Goal: Find contact information

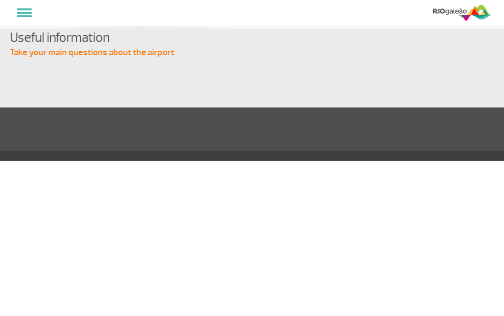
select select
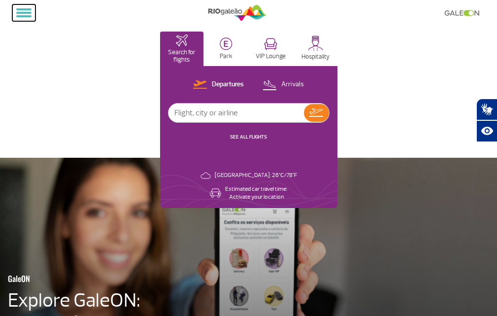
click at [17, 12] on span at bounding box center [23, 13] width 15 height 2
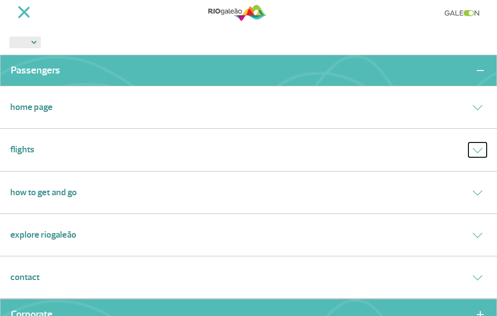
click at [474, 152] on icon at bounding box center [477, 150] width 10 height 5
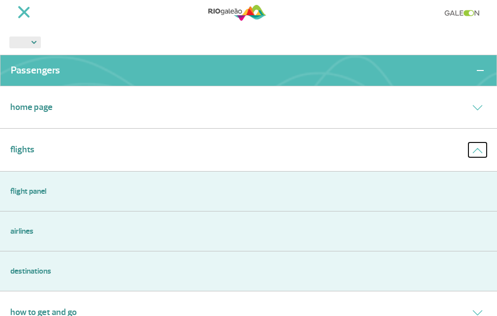
scroll to position [49, 0]
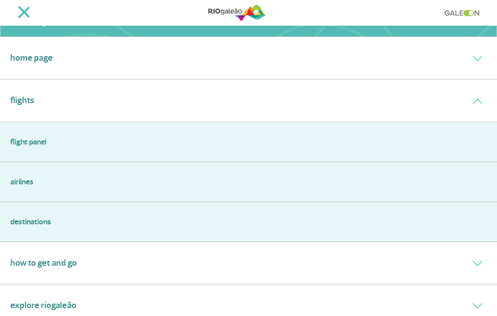
click at [13, 178] on link "Airlines" at bounding box center [248, 182] width 476 height 12
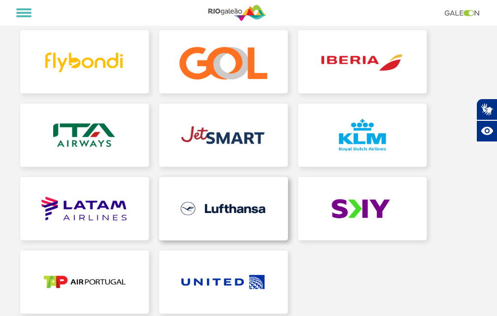
scroll to position [295, 0]
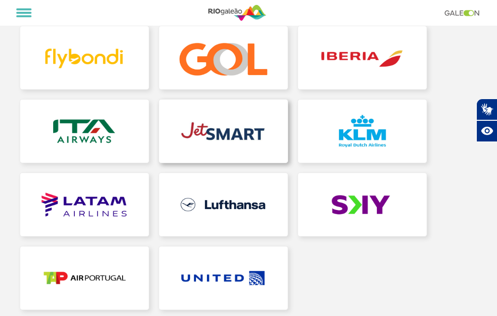
click at [210, 157] on link at bounding box center [223, 130] width 129 height 63
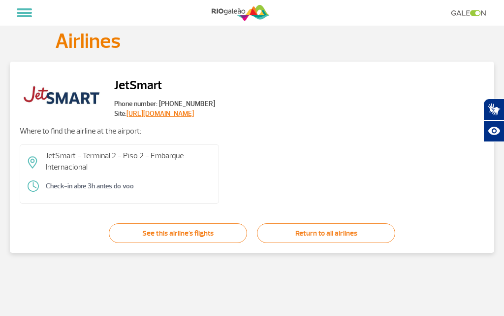
drag, startPoint x: 211, startPoint y: 102, endPoint x: 161, endPoint y: 102, distance: 50.7
click at [161, 102] on span "Phone number: [PHONE_NUMBER]" at bounding box center [164, 104] width 101 height 10
copy span "[PHONE_NUMBER]"
